Goal: Task Accomplishment & Management: Manage account settings

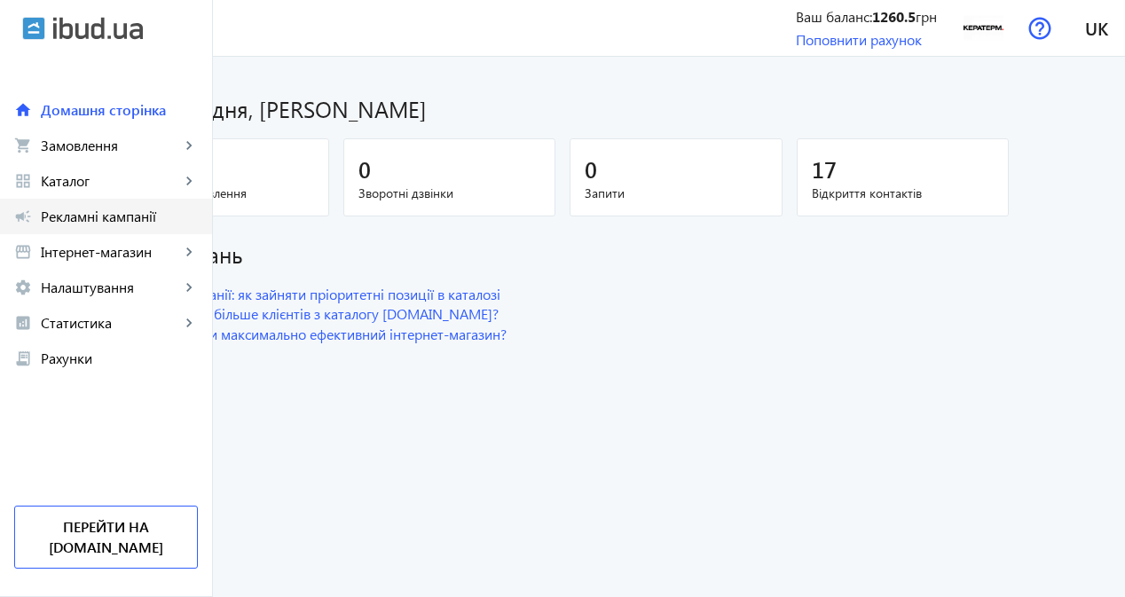
click at [161, 217] on span "Рекламні кампанії" at bounding box center [119, 217] width 157 height 18
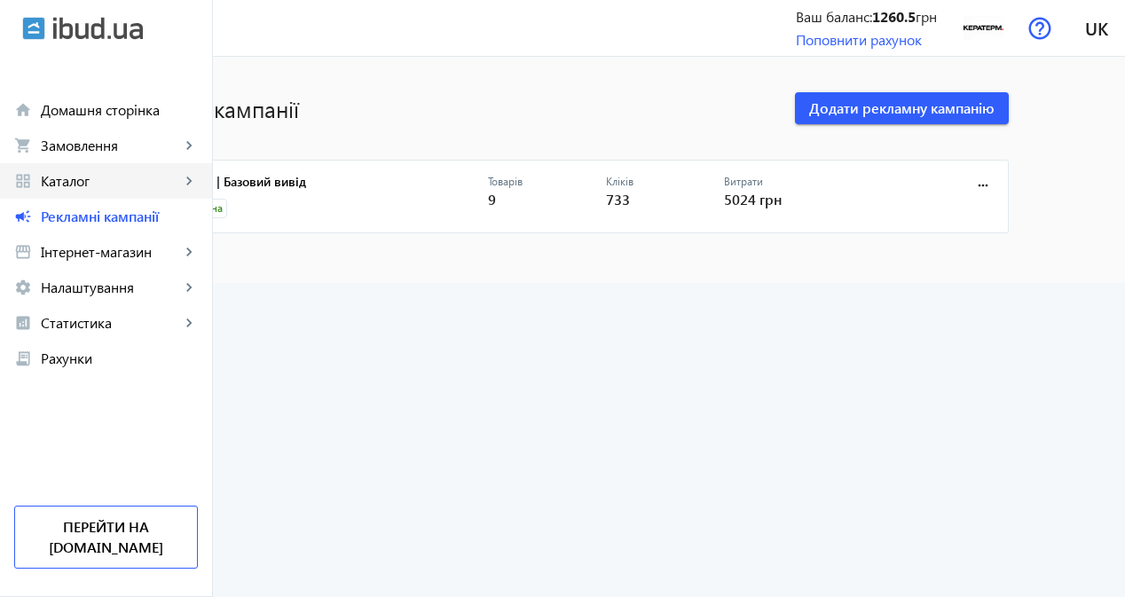
click at [140, 178] on span "Каталог" at bounding box center [110, 181] width 139 height 18
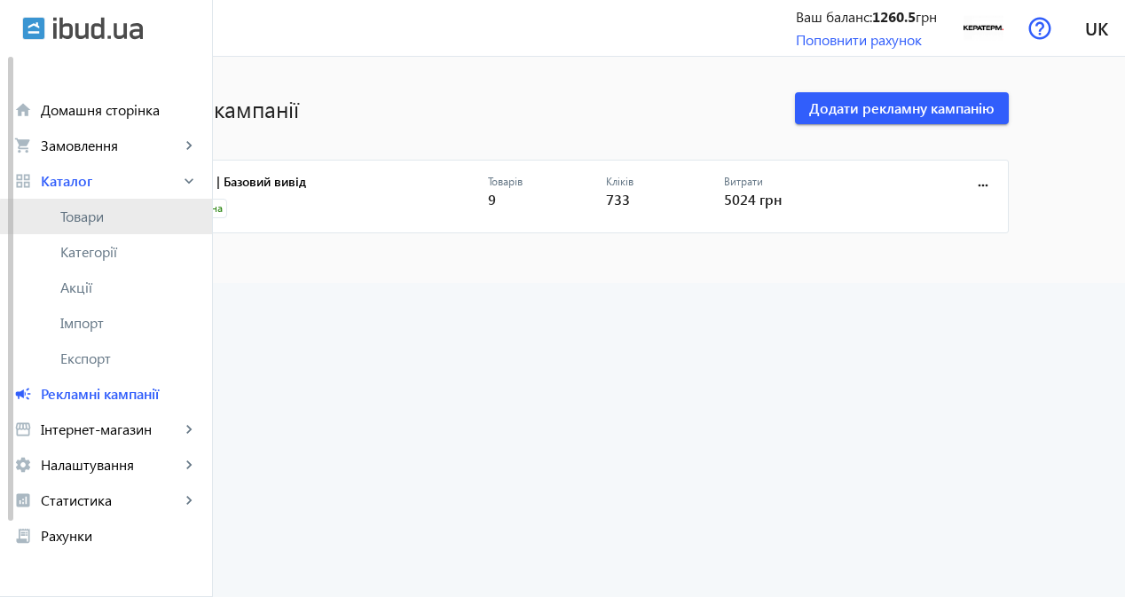
click at [157, 217] on span "Товари" at bounding box center [129, 217] width 138 height 18
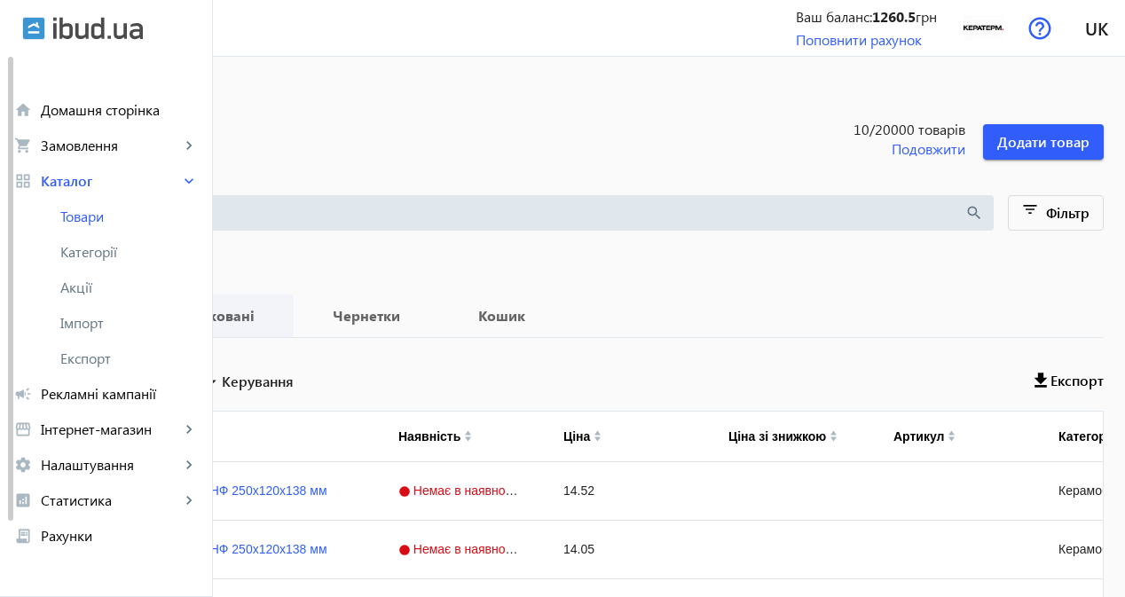
click at [272, 309] on b "Опубліковані" at bounding box center [206, 316] width 131 height 14
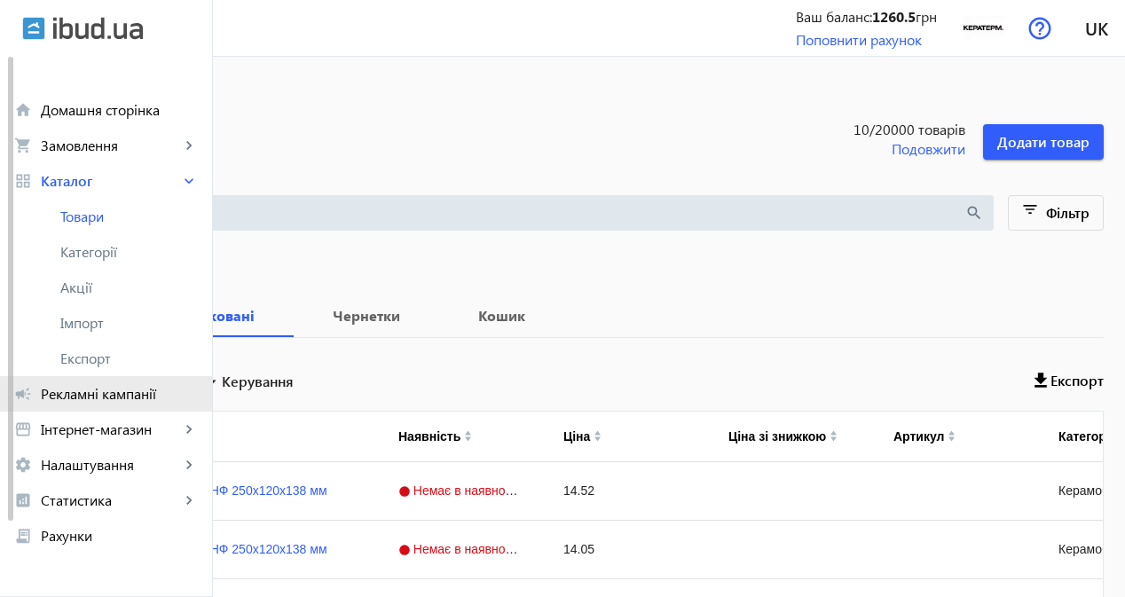
click at [115, 394] on span "Рекламні кампанії" at bounding box center [119, 394] width 157 height 18
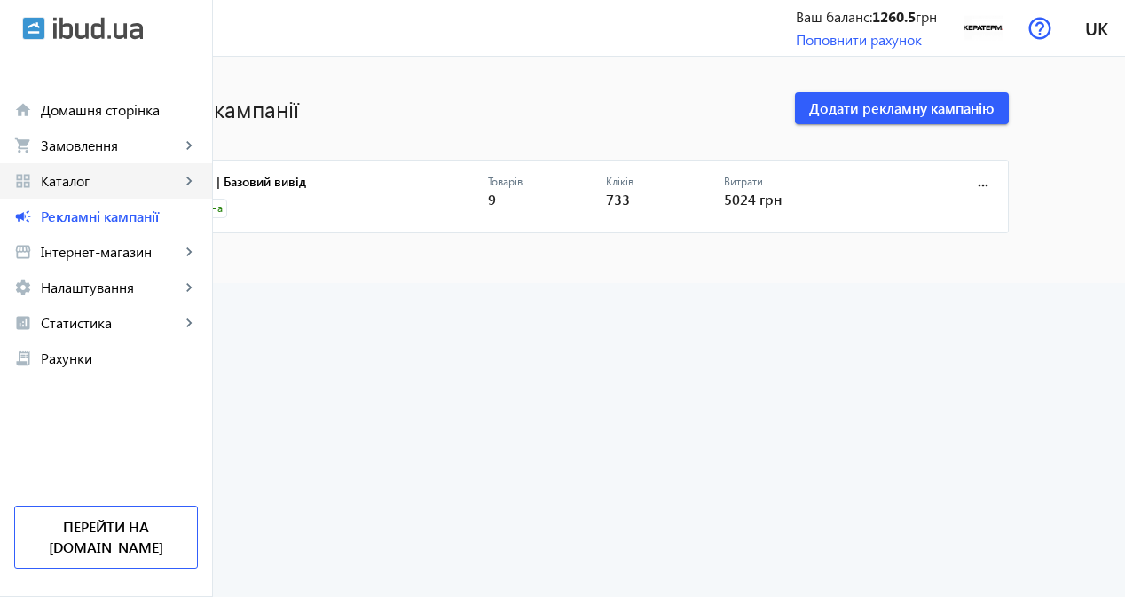
click at [122, 191] on link "grid_view Каталог keyboard_arrow_right" at bounding box center [106, 180] width 212 height 35
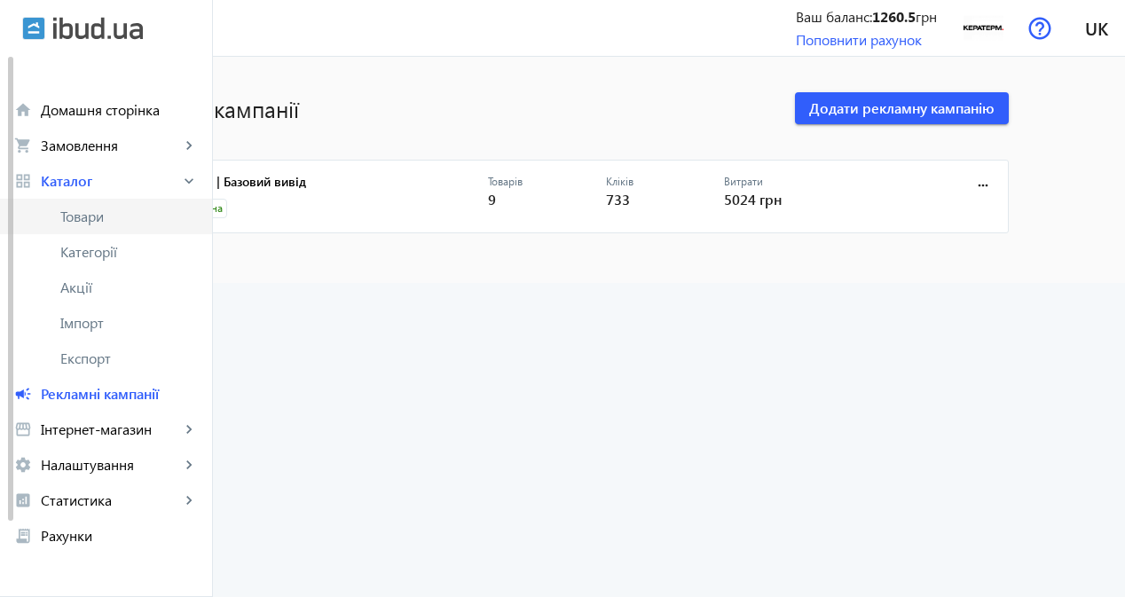
click at [119, 213] on span "Товари" at bounding box center [129, 217] width 138 height 18
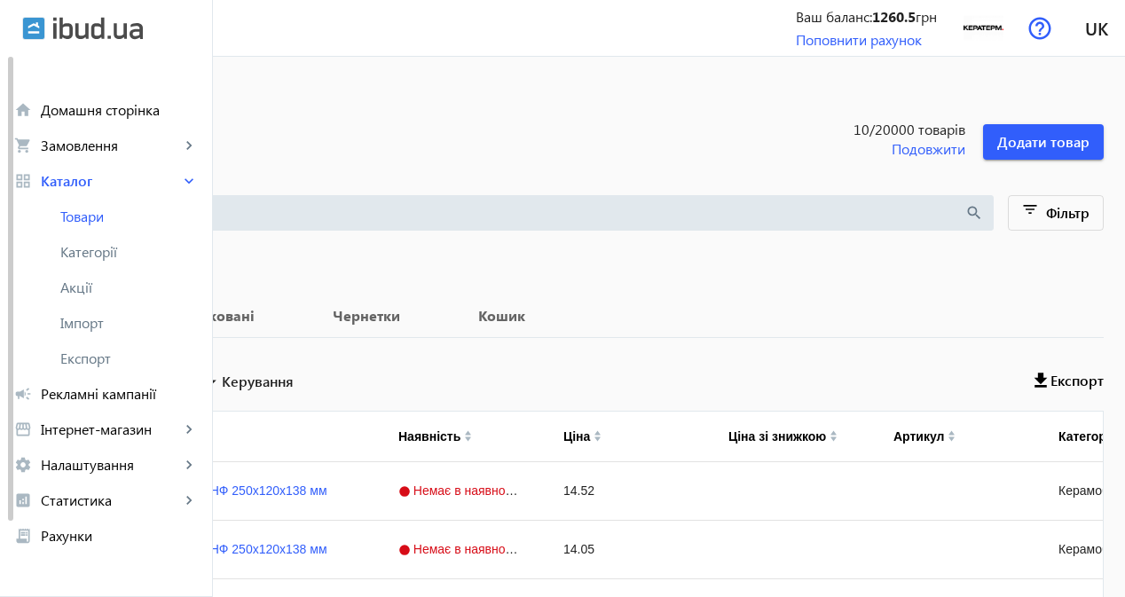
click at [888, 9] on b "1260.5" at bounding box center [893, 16] width 43 height 19
click at [860, 90] on section "arrow_back Товари 10 /20000 товарів Подовжити Додати товар" at bounding box center [562, 119] width 1083 height 82
click at [882, 14] on b "1260.5" at bounding box center [893, 16] width 43 height 19
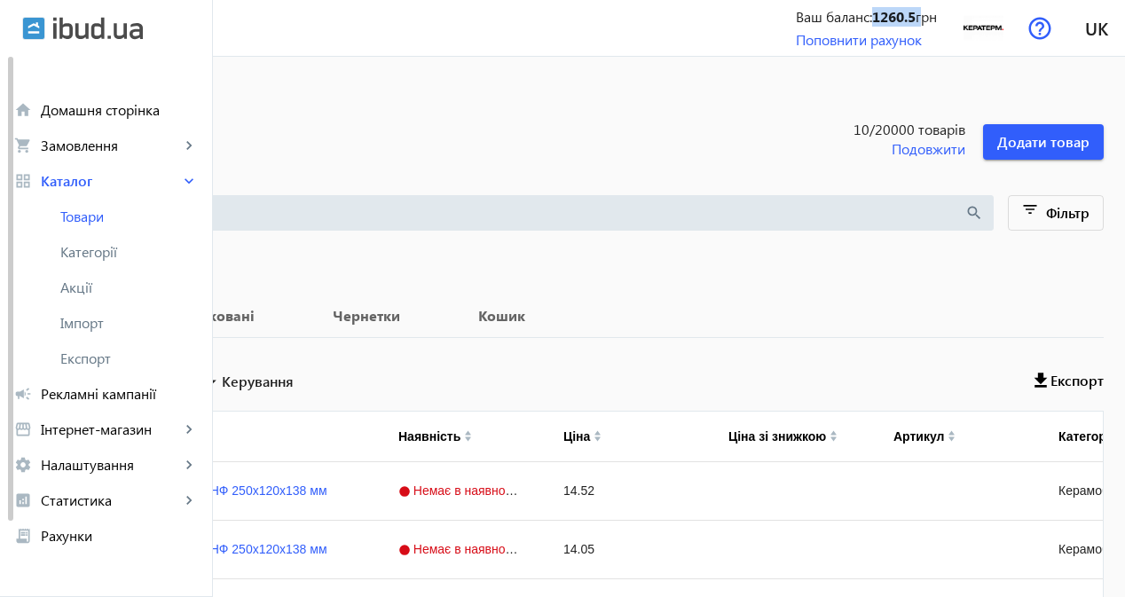
click at [882, 14] on b "1260.5" at bounding box center [893, 16] width 43 height 19
click at [812, 101] on section "arrow_back Товари 10 /20000 товарів Подовжити Додати товар" at bounding box center [562, 119] width 1083 height 82
click at [871, 35] on link "Поповнити рахунок" at bounding box center [859, 39] width 126 height 19
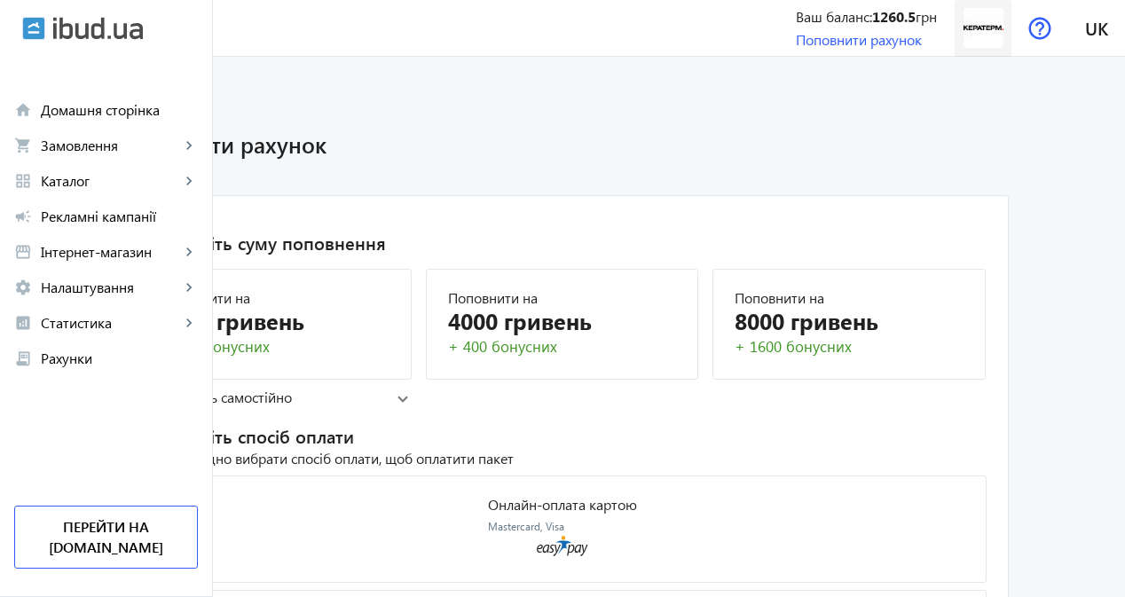
click at [990, 35] on img at bounding box center [984, 28] width 40 height 40
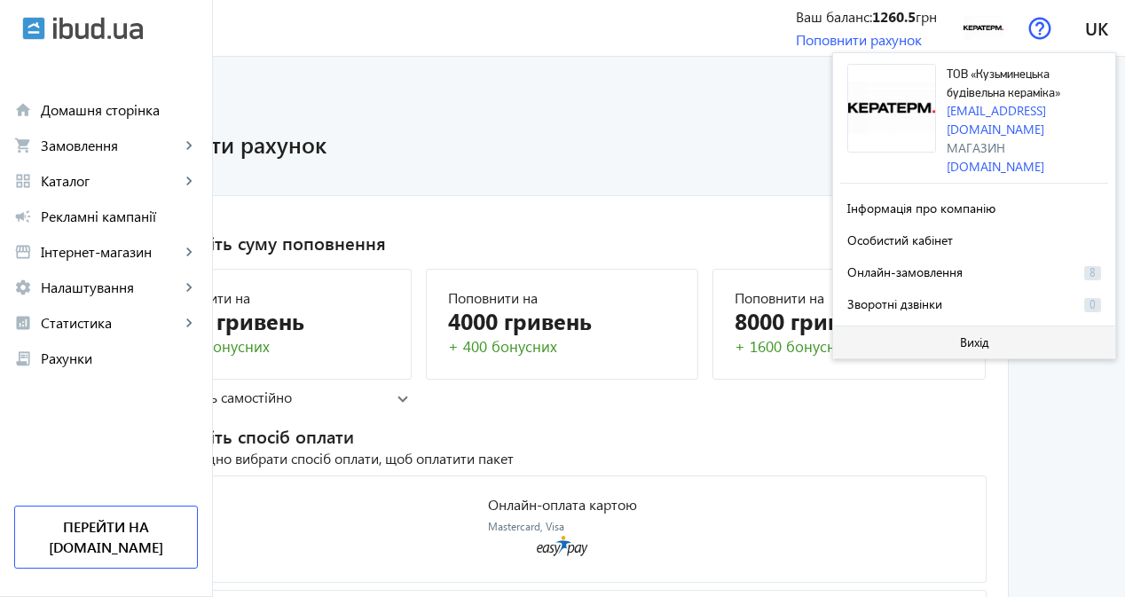
click at [871, 321] on span at bounding box center [974, 342] width 282 height 43
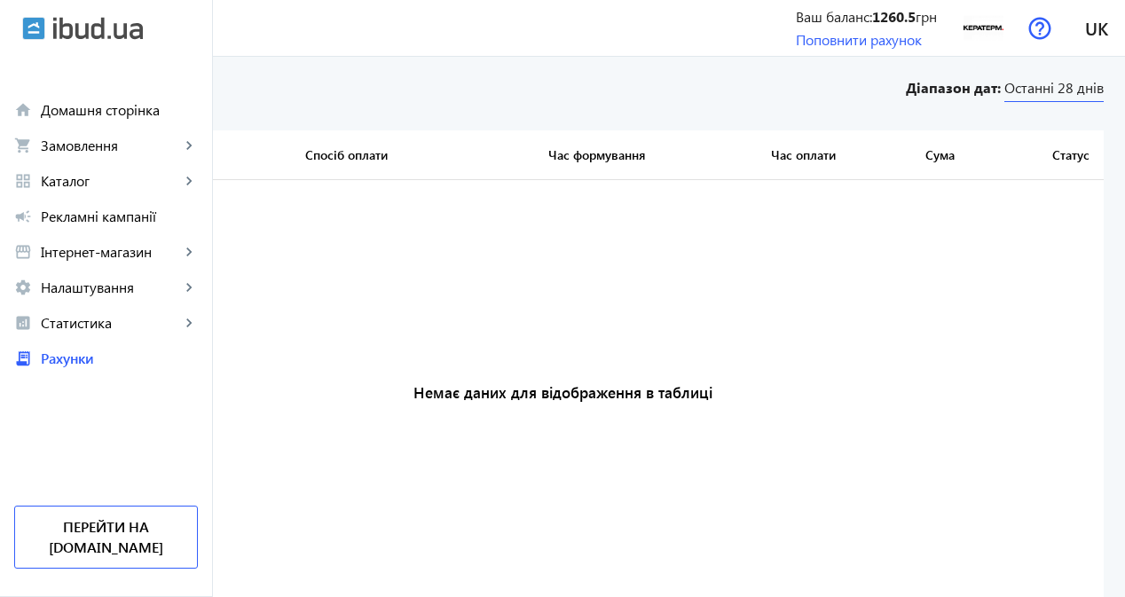
click at [1037, 90] on span "Останні 28 днів" at bounding box center [1053, 90] width 99 height 24
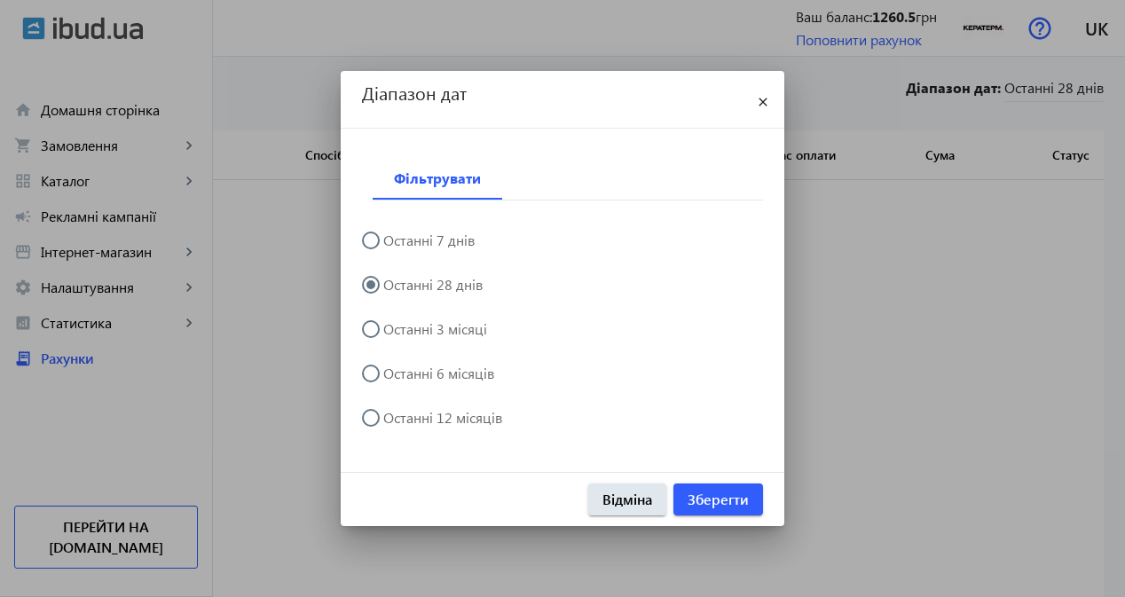
click at [448, 334] on label "Останні 3 місяці" at bounding box center [433, 329] width 107 height 14
click at [398, 334] on input "Останні 3 місяці" at bounding box center [379, 337] width 35 height 35
radio input "true"
click at [735, 498] on span "Зберегти" at bounding box center [718, 500] width 61 height 20
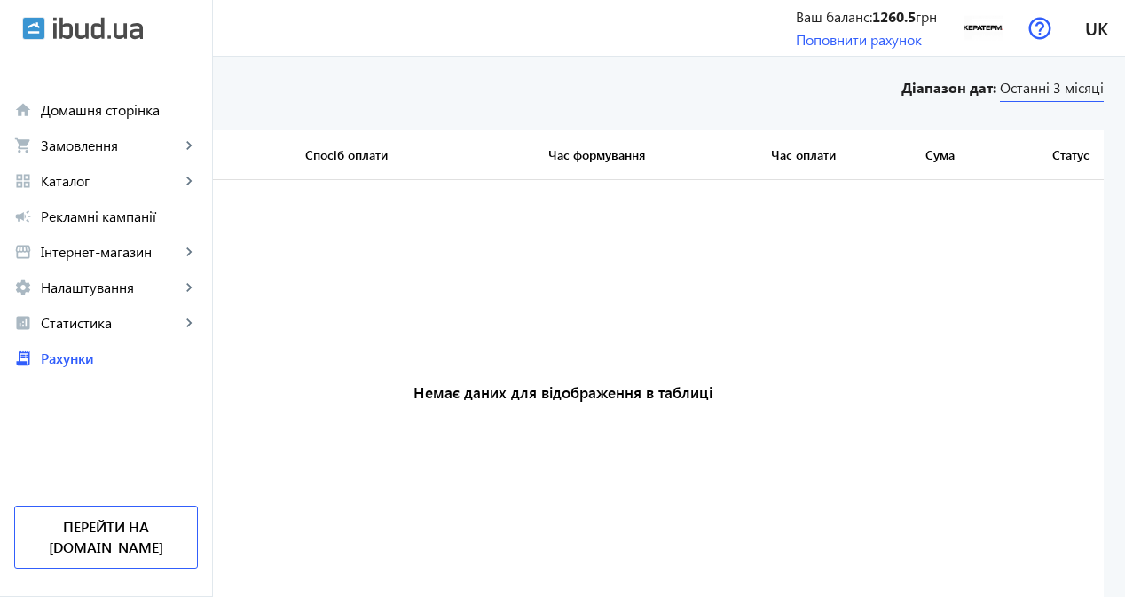
click at [1028, 96] on span "Останні 3 місяці" at bounding box center [1052, 90] width 104 height 24
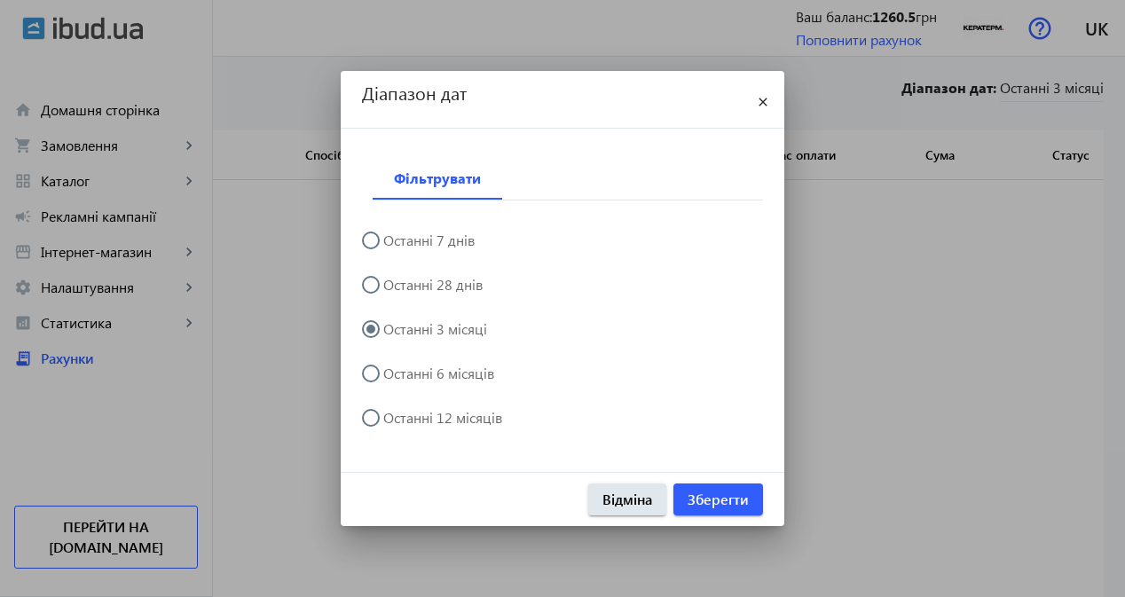
click at [453, 363] on mat-radio-button "Останні 6 місяців" at bounding box center [562, 372] width 401 height 34
click at [442, 373] on label "Останні 6 місяців" at bounding box center [437, 373] width 114 height 14
click at [398, 373] on input "Останні 6 місяців" at bounding box center [379, 382] width 35 height 35
radio input "true"
click at [708, 498] on span "Зберегти" at bounding box center [718, 500] width 61 height 20
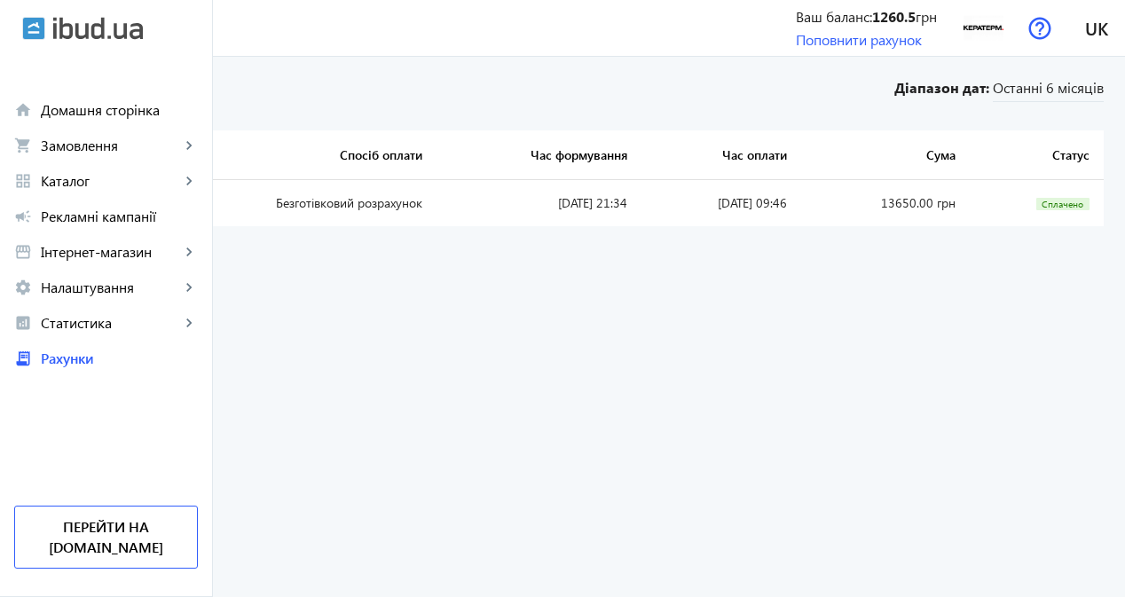
click at [86, 203] on link "UA-6305" at bounding box center [60, 202] width 51 height 17
click at [1020, 91] on span "Останні 6 місяців" at bounding box center [1048, 90] width 111 height 24
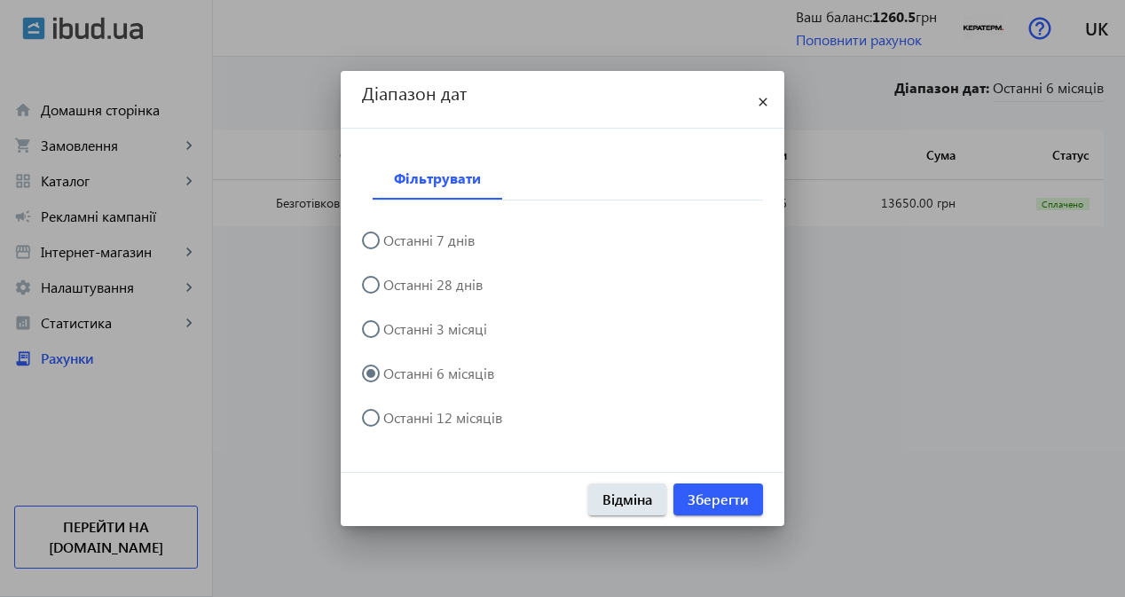
click at [440, 335] on label "Останні 3 місяці" at bounding box center [433, 329] width 107 height 14
click at [398, 335] on input "Останні 3 місяці" at bounding box center [379, 337] width 35 height 35
radio input "true"
click at [438, 375] on label "Останні 6 місяців" at bounding box center [437, 373] width 114 height 14
click at [398, 375] on input "Останні 6 місяців" at bounding box center [379, 382] width 35 height 35
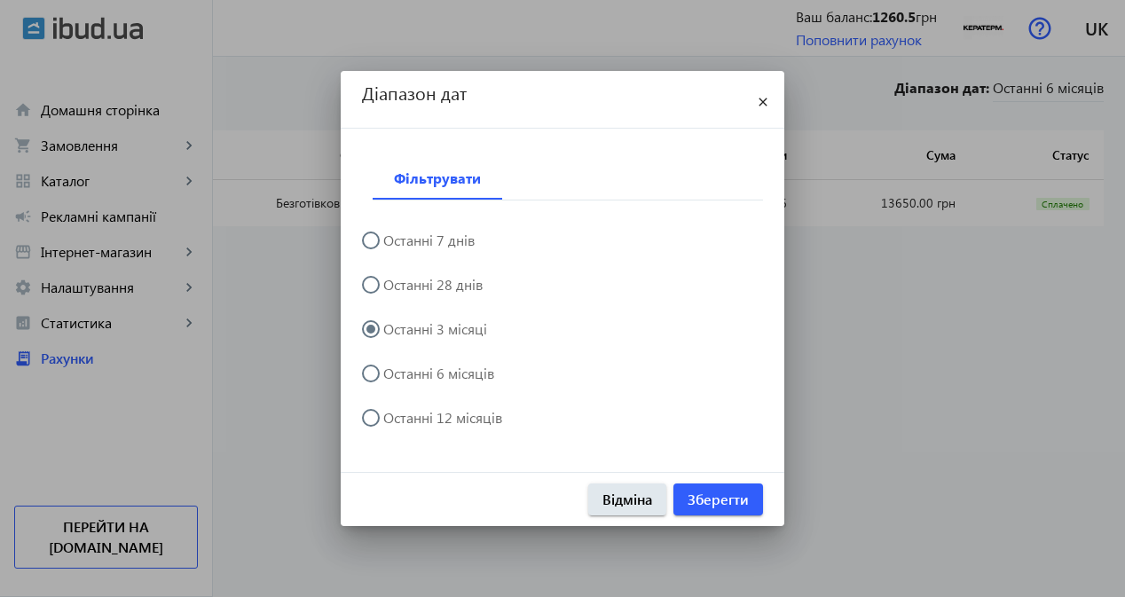
radio input "true"
click at [887, 396] on div at bounding box center [562, 298] width 1125 height 597
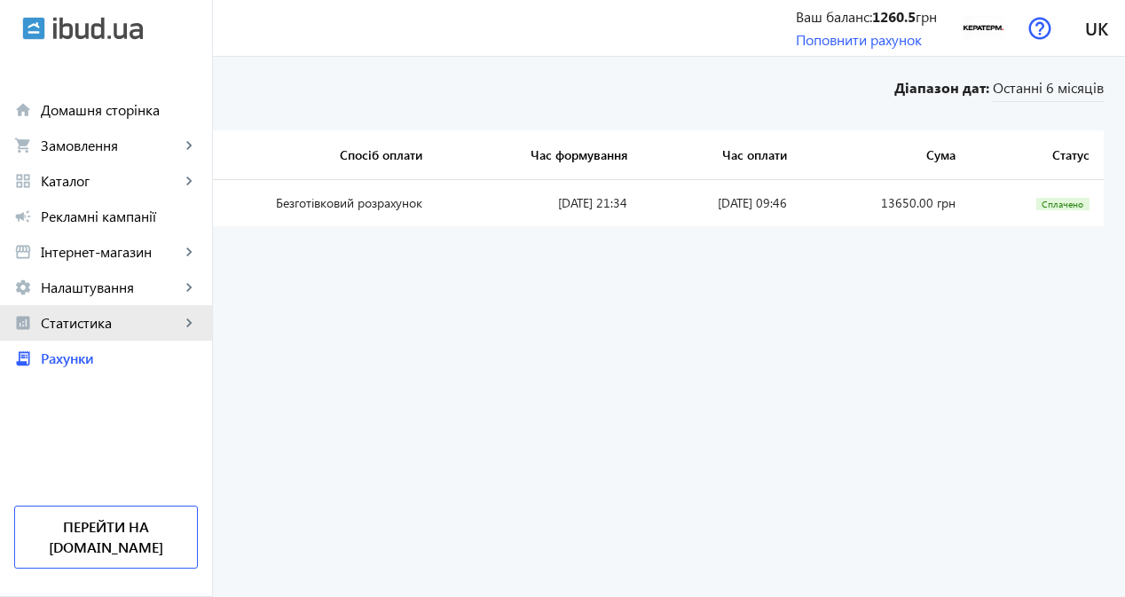
click at [68, 326] on span "Статистика" at bounding box center [110, 323] width 139 height 18
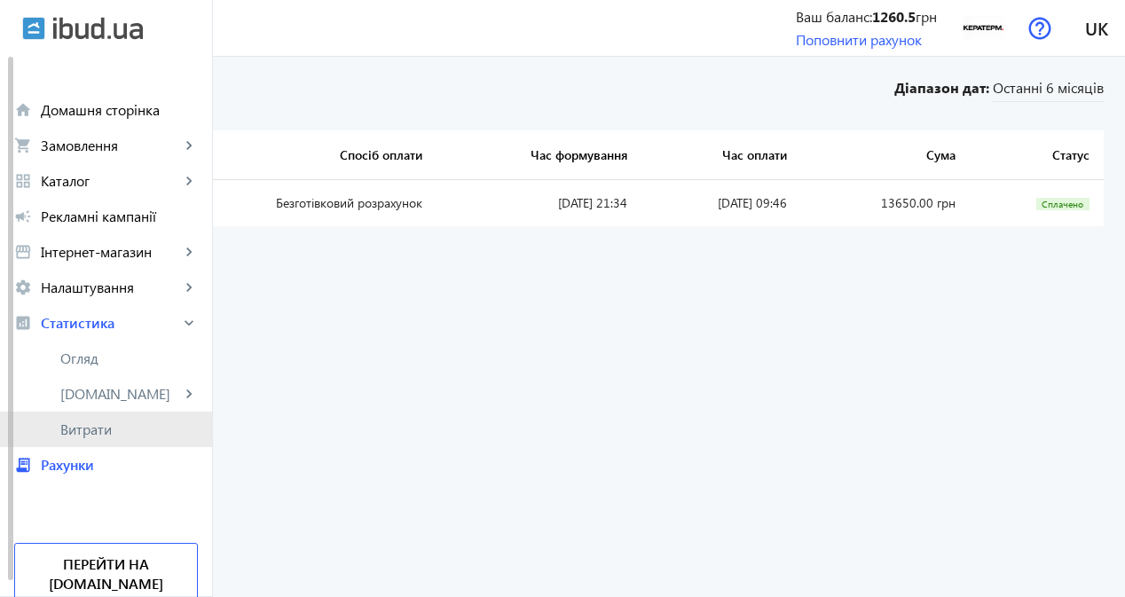
click at [105, 432] on span "Витрати" at bounding box center [129, 430] width 138 height 18
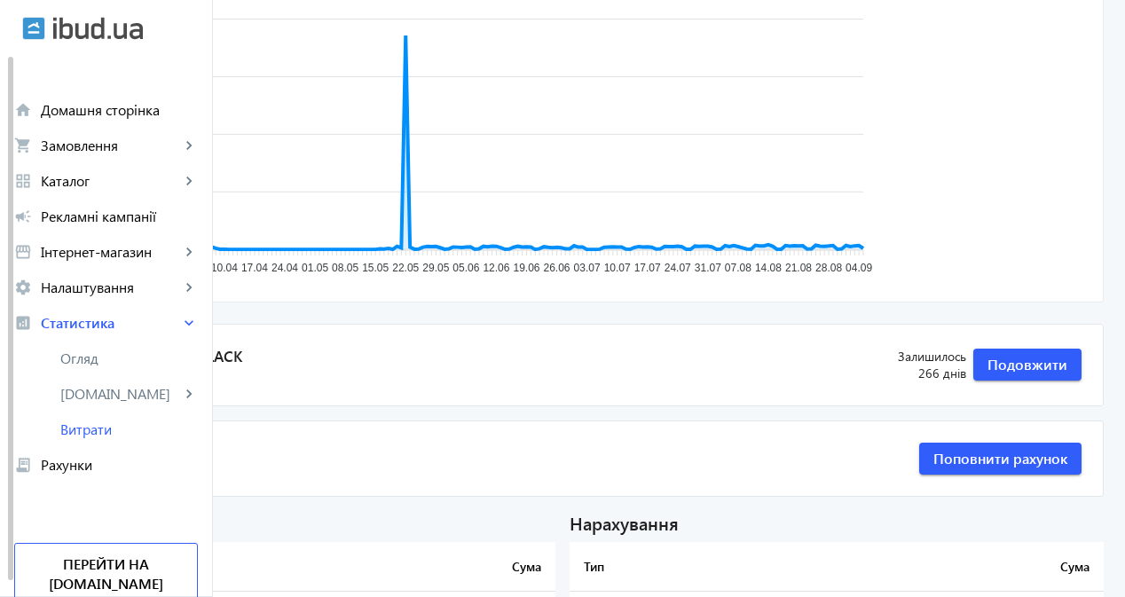
scroll to position [59, 0]
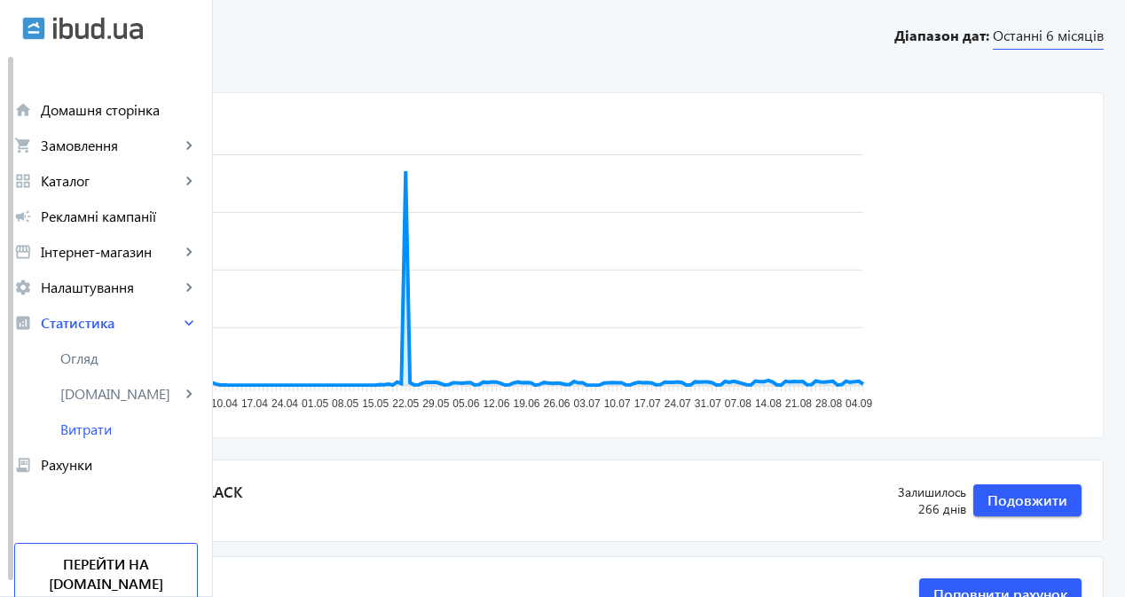
click at [1060, 40] on span "Останні 6 місяців" at bounding box center [1048, 38] width 111 height 24
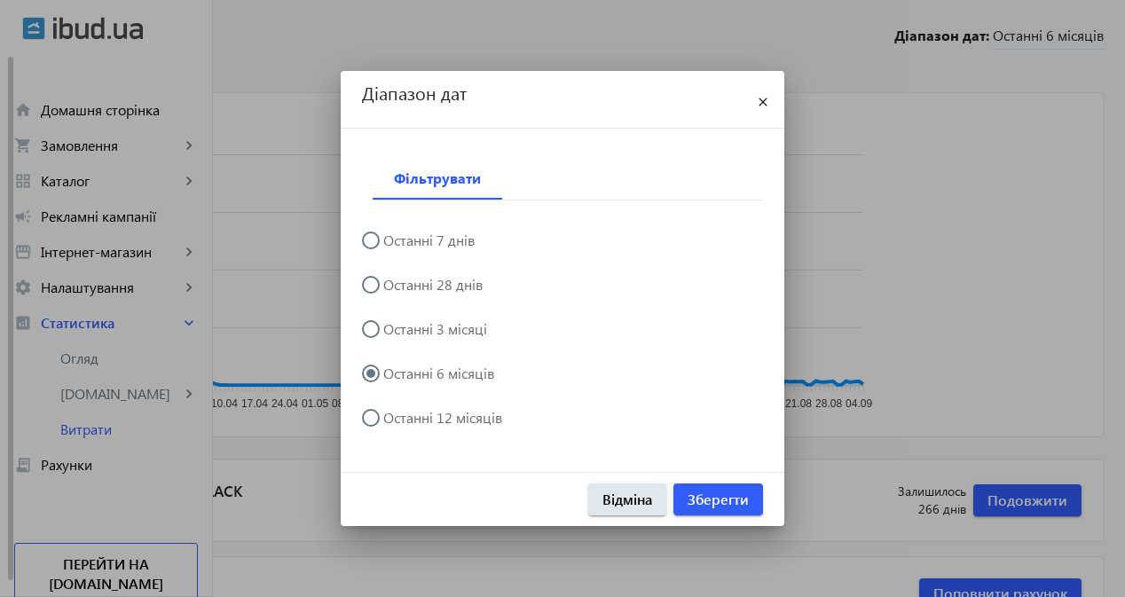
click at [995, 53] on div at bounding box center [562, 298] width 1125 height 597
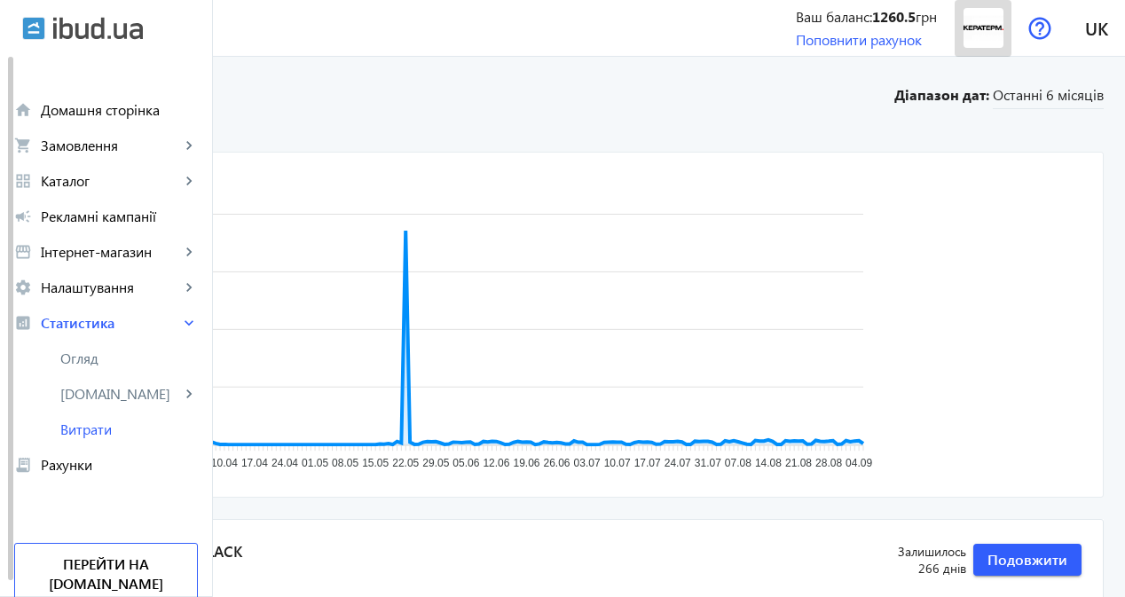
click at [988, 23] on img at bounding box center [984, 28] width 40 height 40
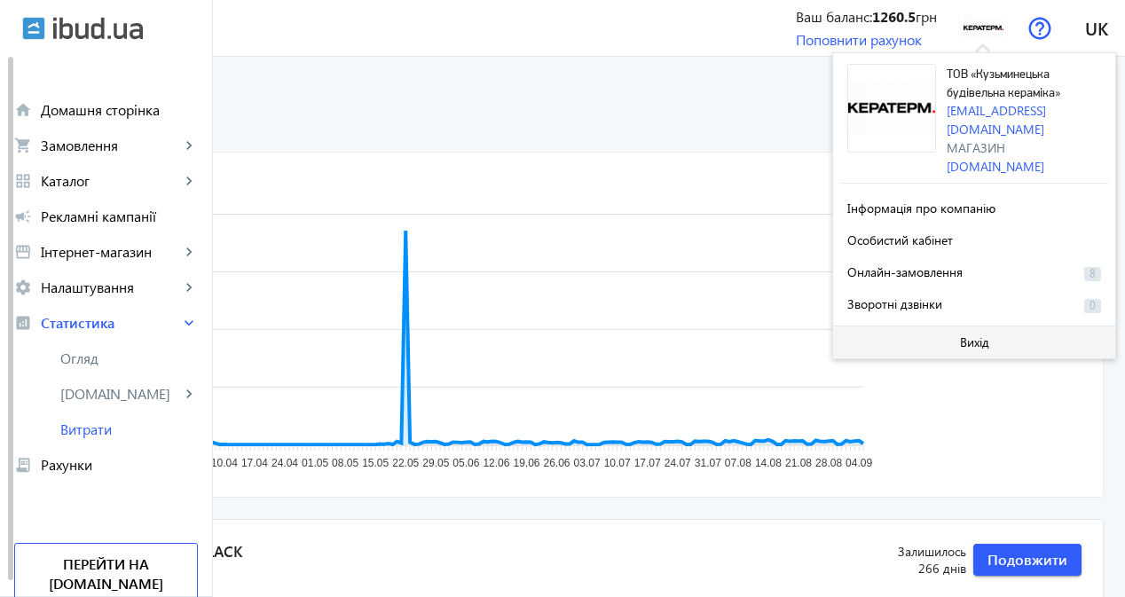
click at [949, 321] on span at bounding box center [974, 342] width 282 height 43
